Goal: Task Accomplishment & Management: Manage account settings

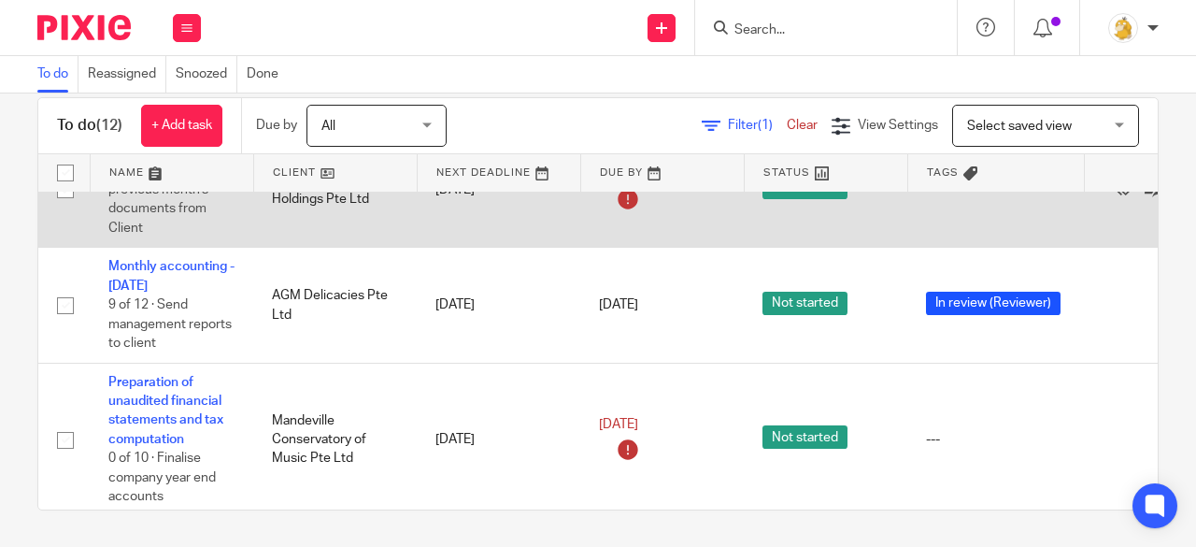
scroll to position [1098, 0]
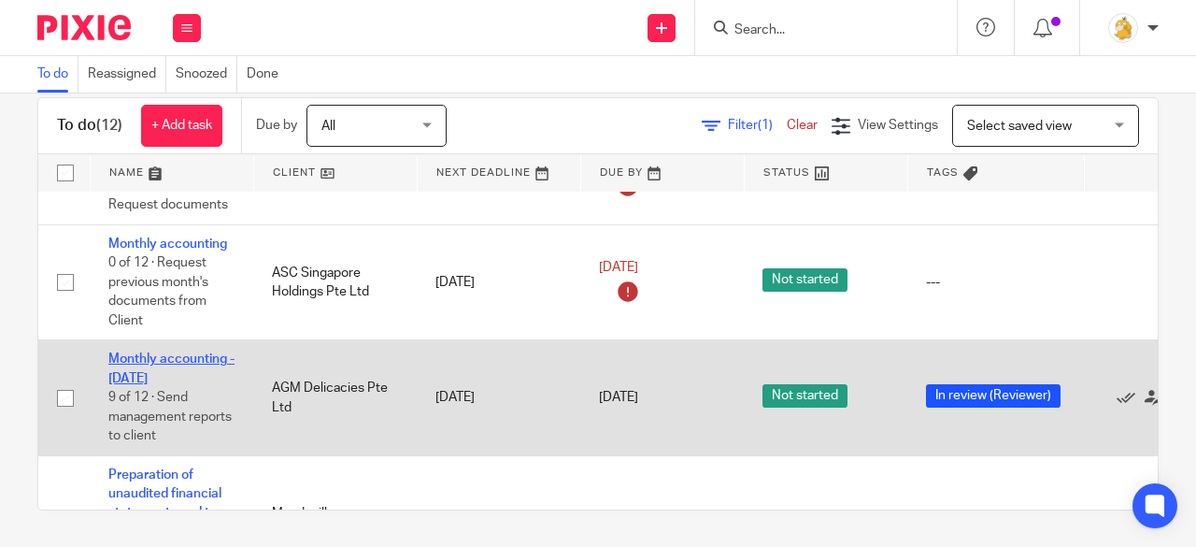
click at [155, 355] on link "Monthly accounting - [DATE]" at bounding box center [171, 368] width 126 height 32
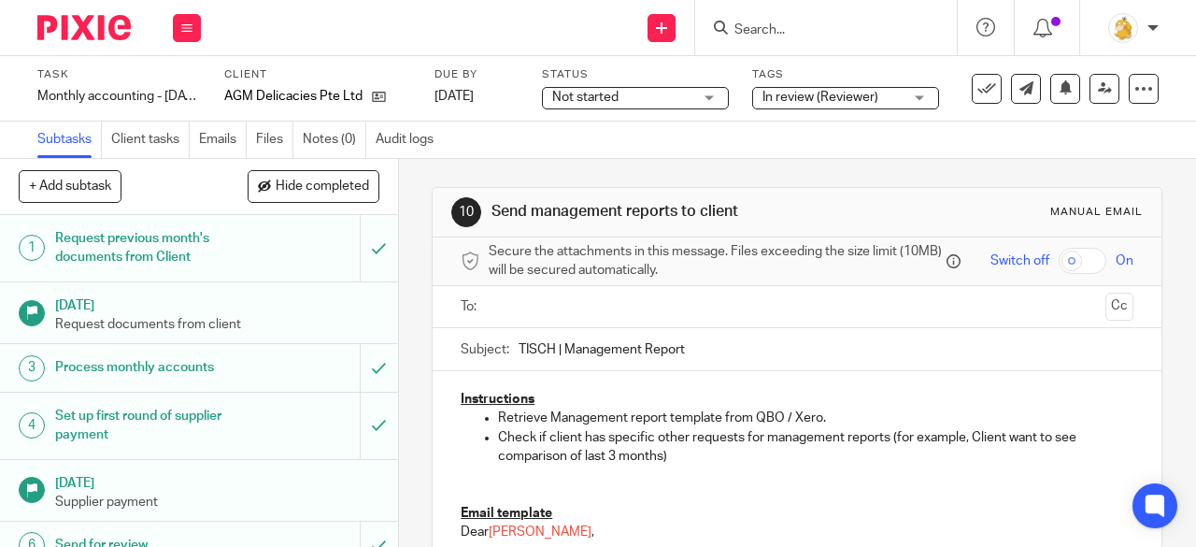
click at [101, 179] on button "+ Add subtask" at bounding box center [70, 186] width 103 height 32
type input "Review comments: 14/8/25"
click at [348, 176] on p "+ Add" at bounding box center [352, 187] width 54 height 32
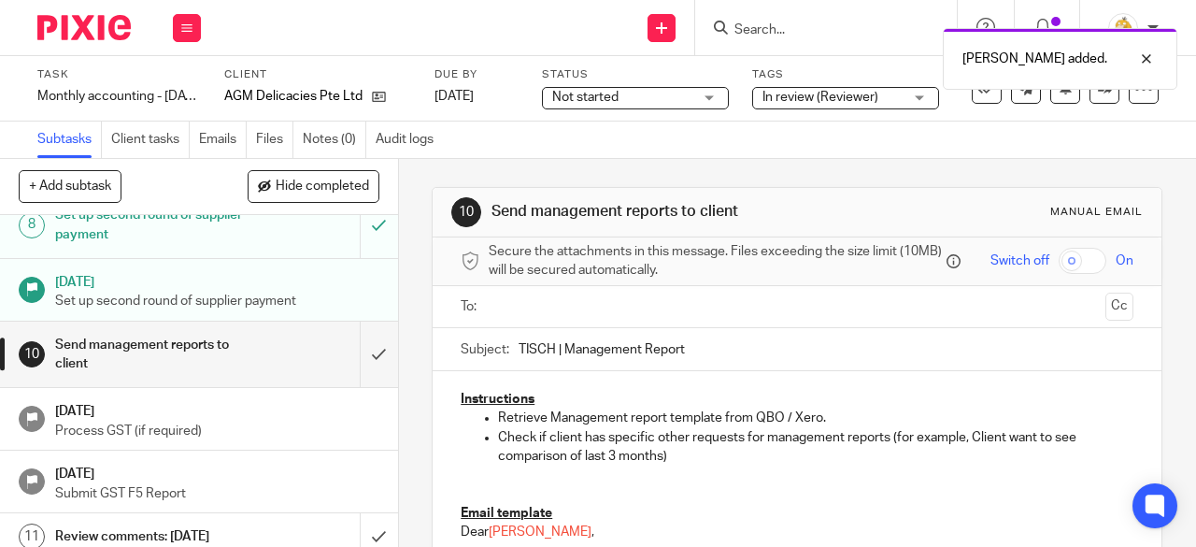
scroll to position [450, 0]
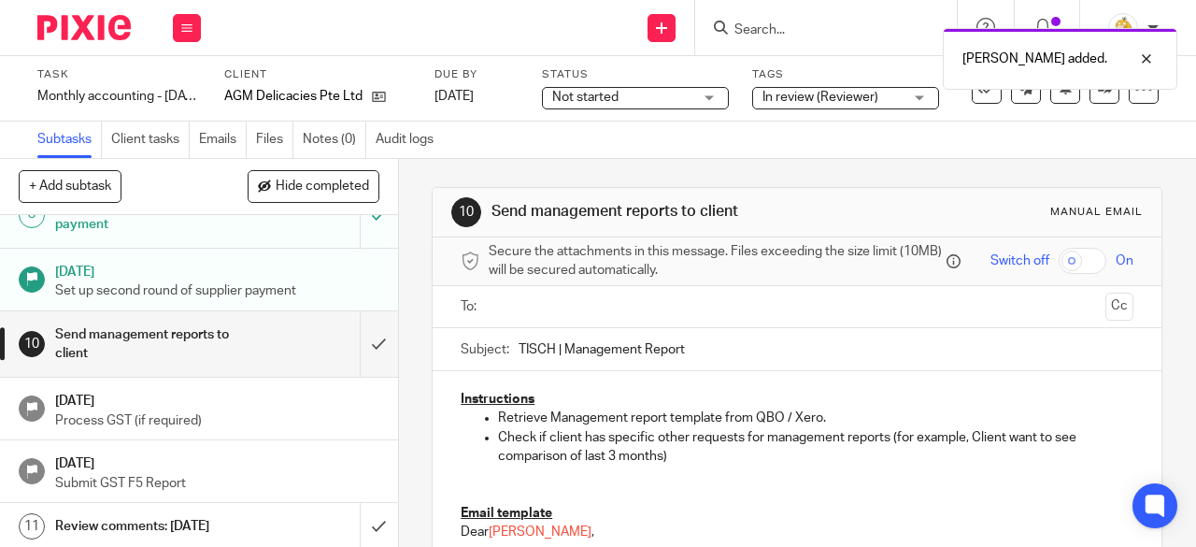
click at [176, 523] on h1 "Review comments: 14/8/25" at bounding box center [150, 526] width 191 height 28
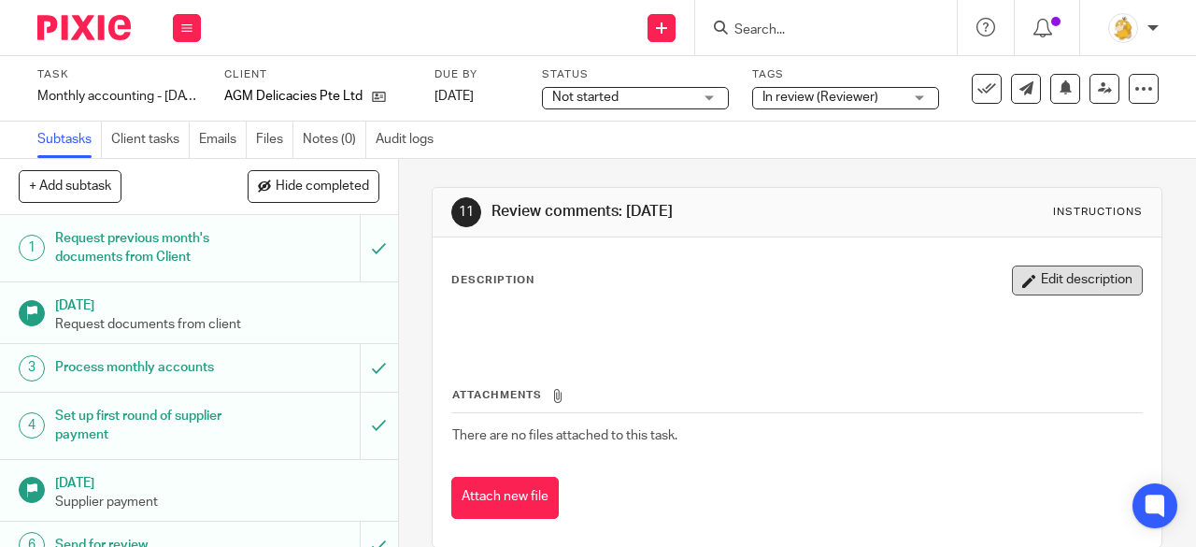
click at [1022, 276] on icon "button" at bounding box center [1029, 281] width 14 height 14
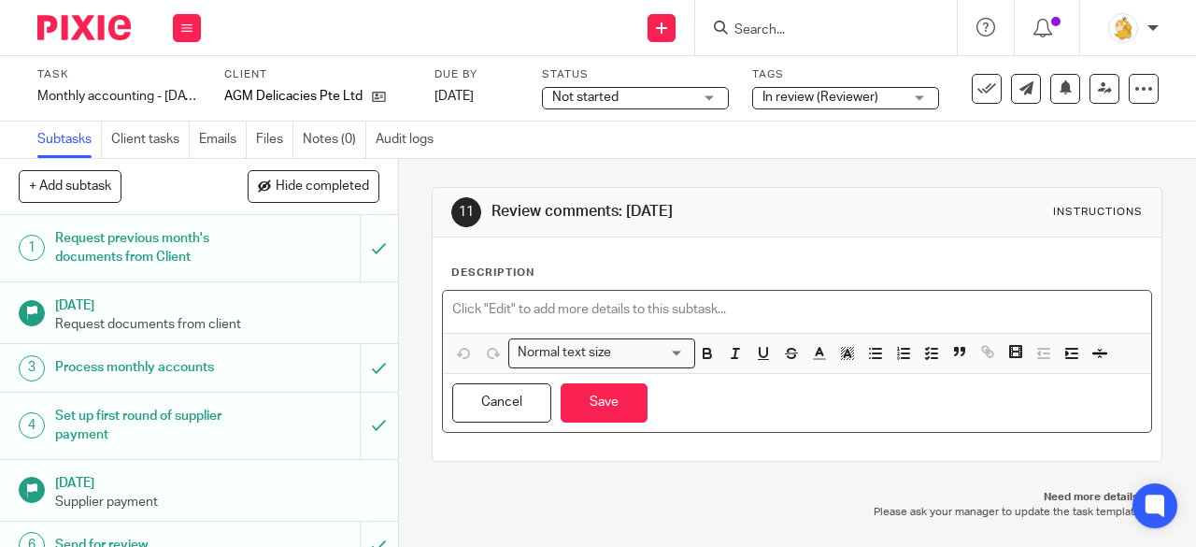
click at [682, 309] on p at bounding box center [797, 309] width 690 height 19
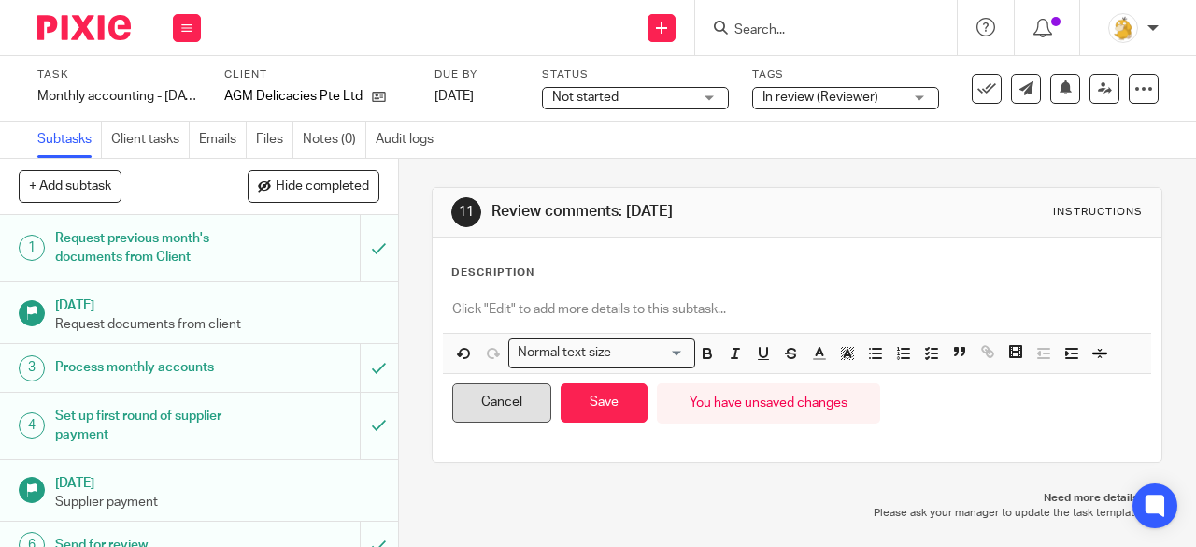
click at [499, 406] on button "Cancel" at bounding box center [501, 403] width 99 height 40
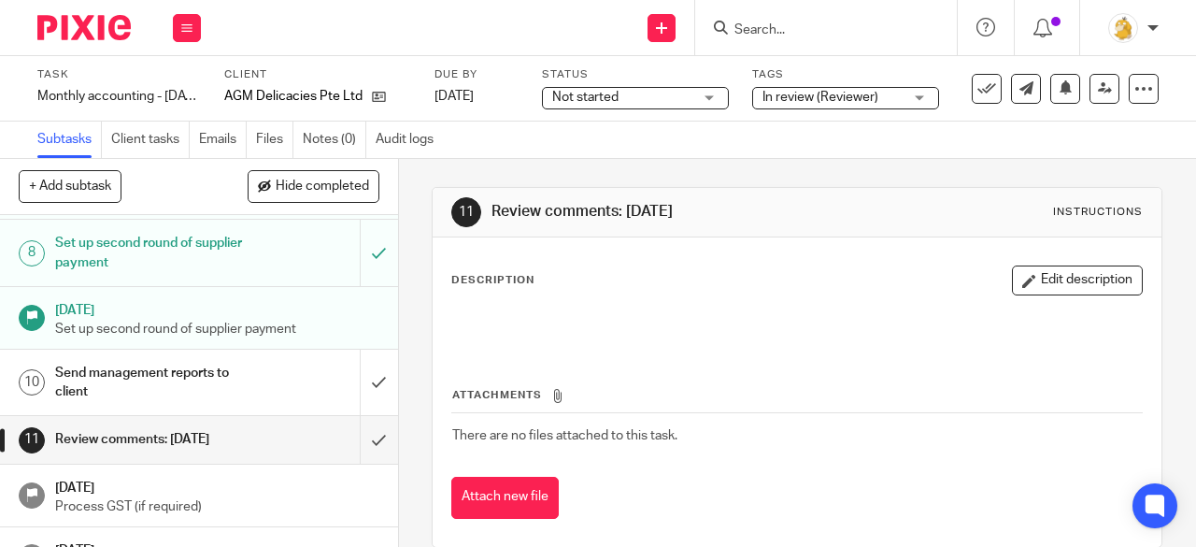
scroll to position [450, 0]
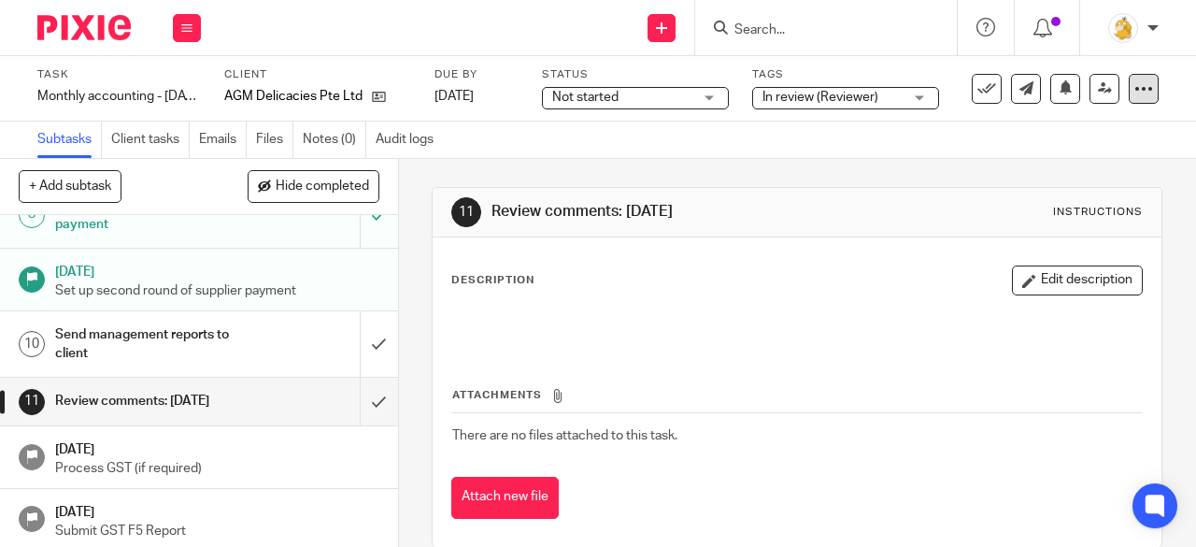
click at [1129, 90] on div at bounding box center [1144, 89] width 30 height 30
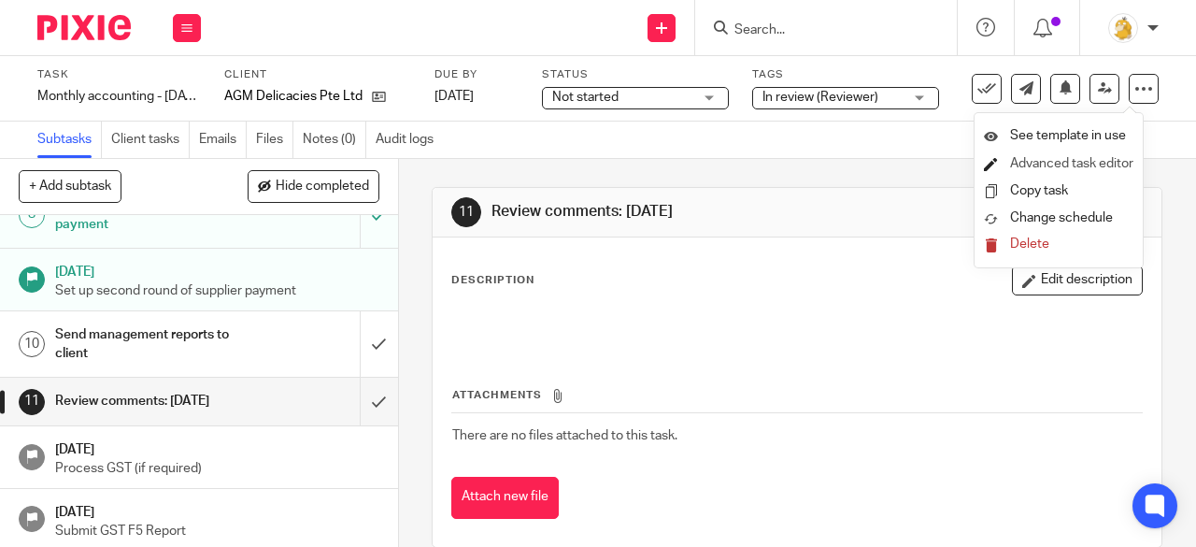
click at [1087, 164] on link "Advanced task editor" at bounding box center [1071, 163] width 123 height 13
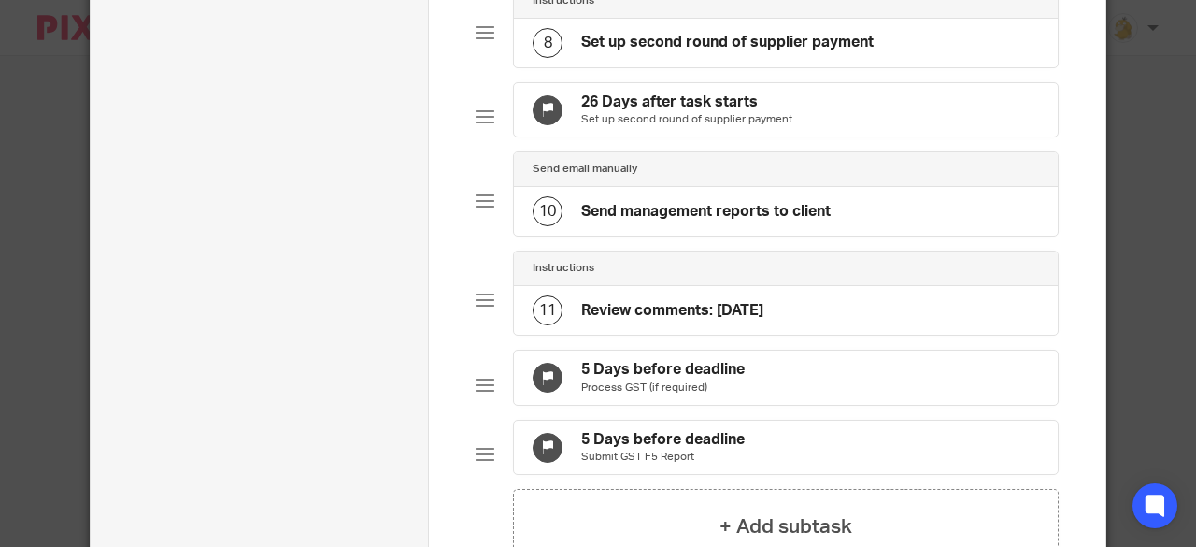
scroll to position [841, 0]
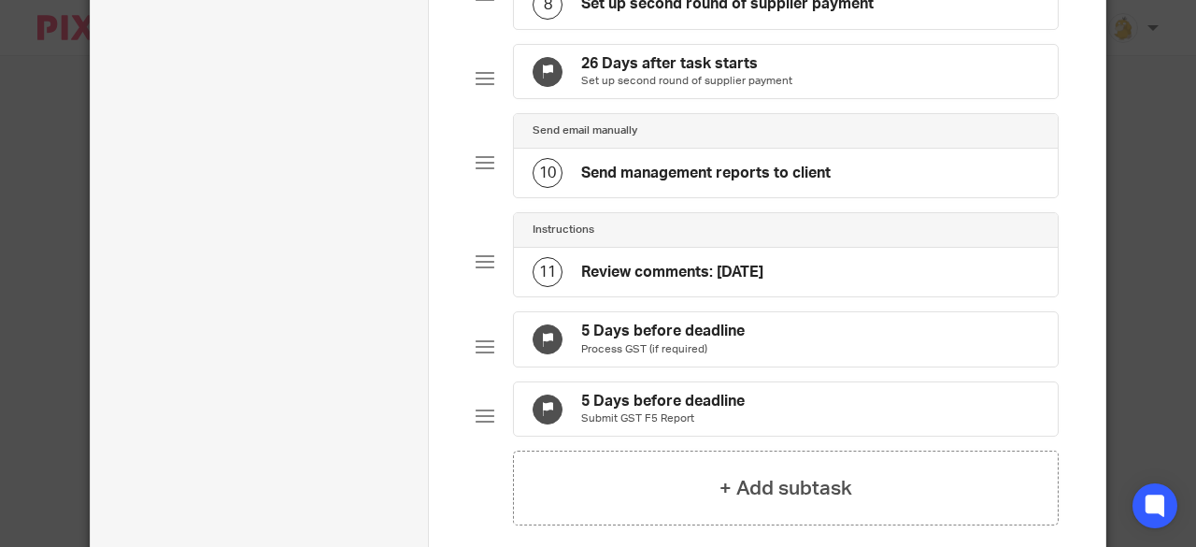
click at [754, 282] on h4 "Review comments: 14/8/25" at bounding box center [672, 273] width 182 height 20
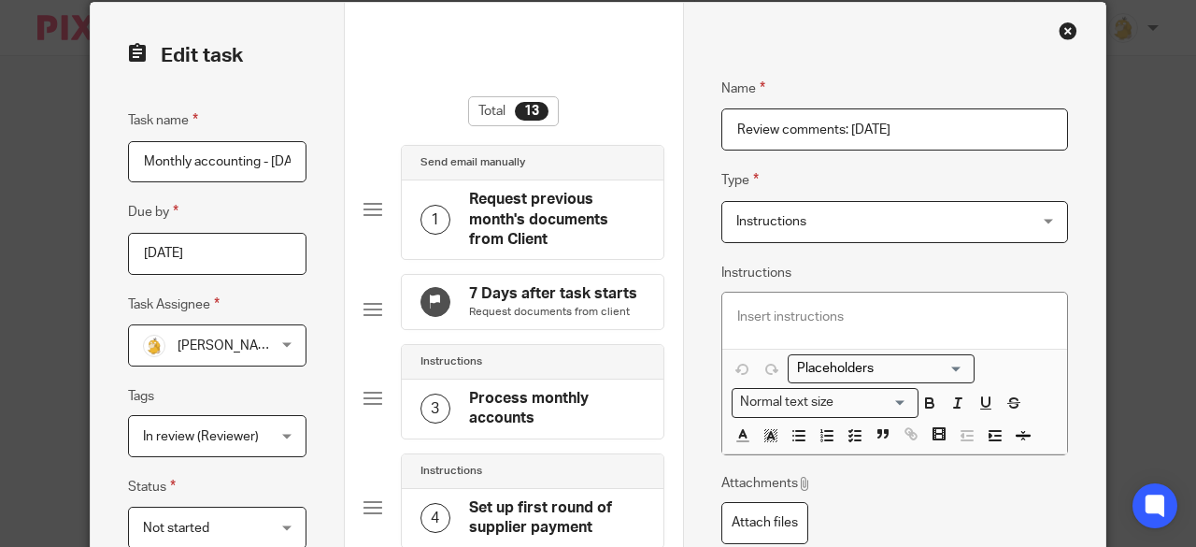
scroll to position [0, 0]
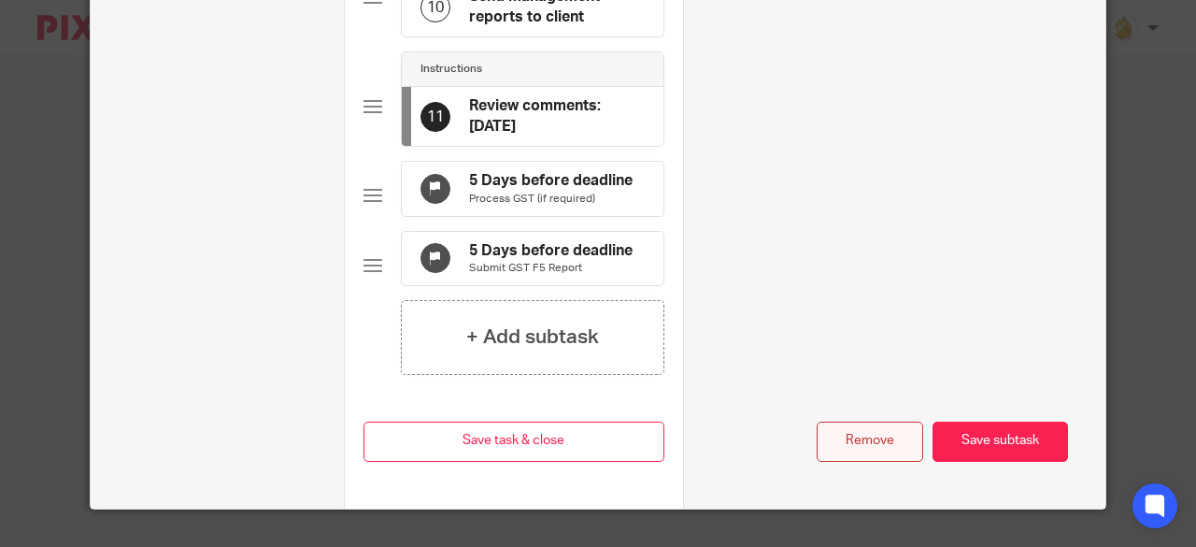
click at [864, 428] on button "Remove" at bounding box center [870, 442] width 107 height 40
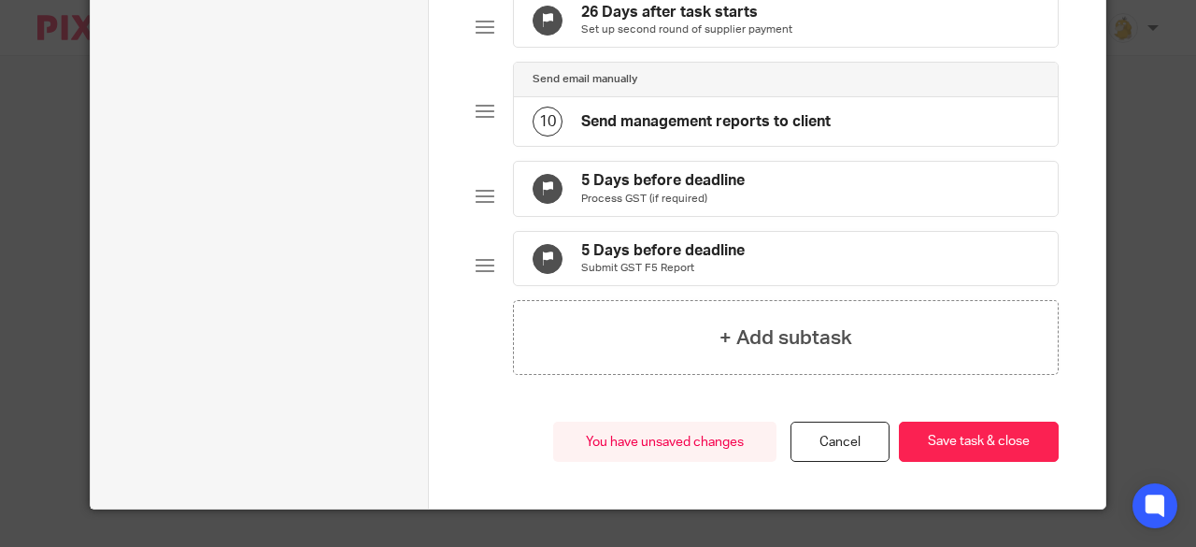
scroll to position [972, 0]
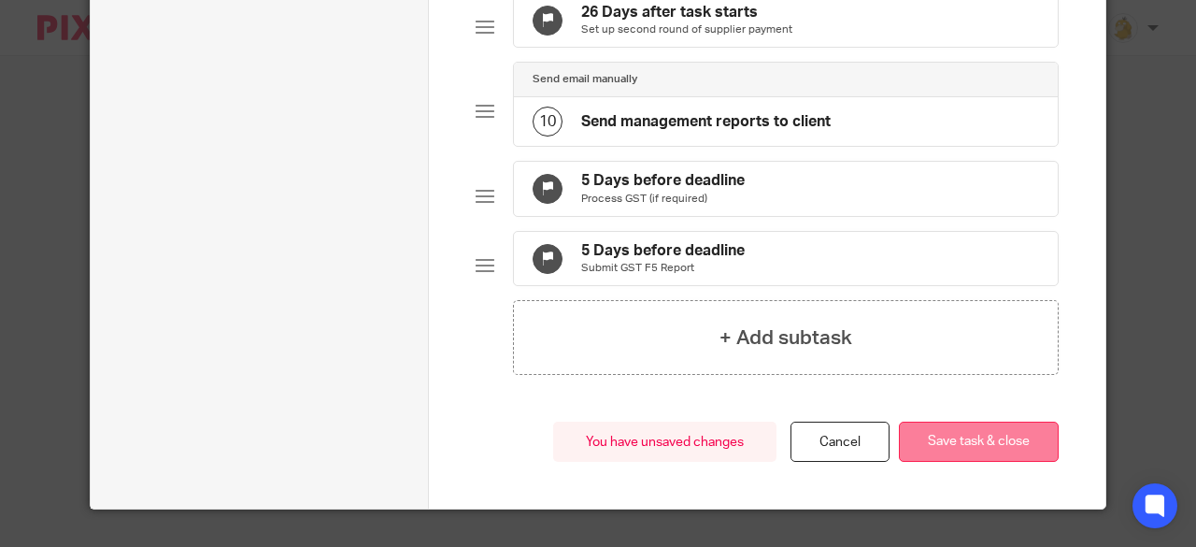
click at [925, 440] on button "Save task & close" at bounding box center [979, 442] width 160 height 40
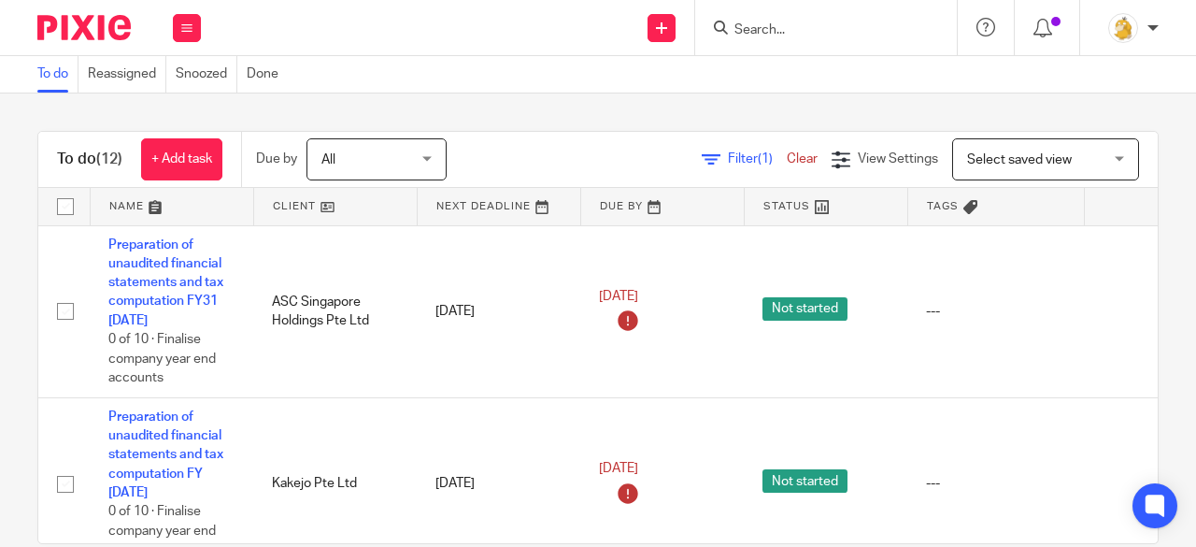
click at [757, 31] on input "Search" at bounding box center [817, 30] width 168 height 17
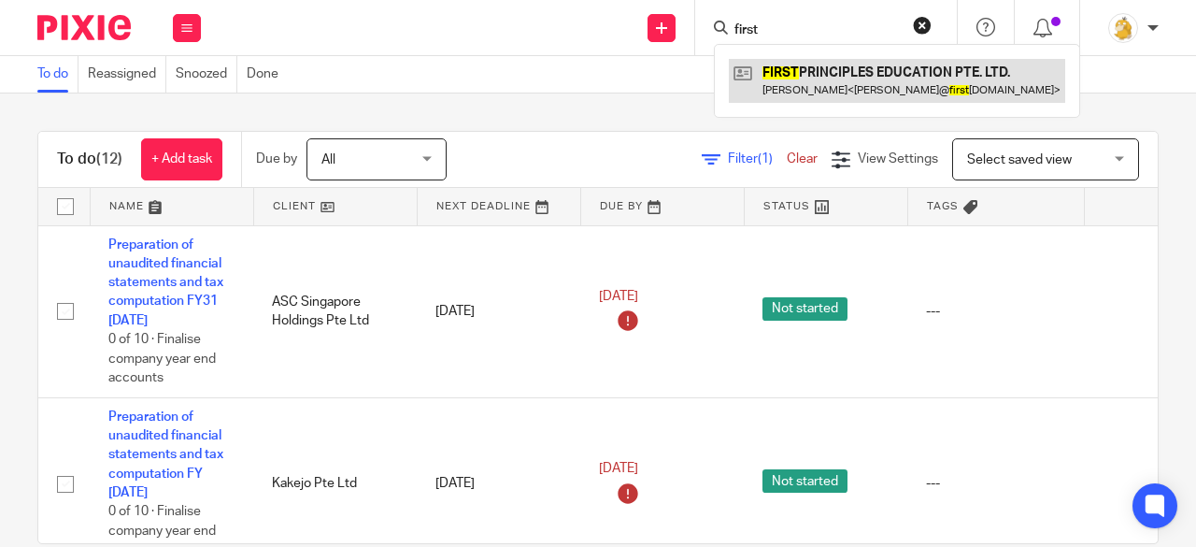
type input "first"
click at [793, 69] on link at bounding box center [897, 80] width 336 height 43
